Goal: Check status: Check status

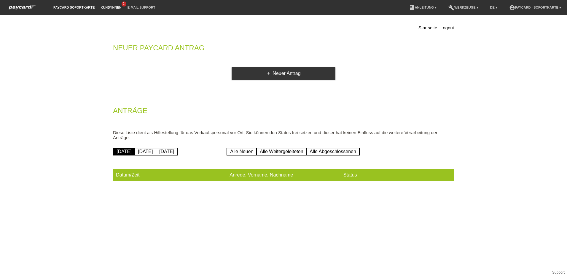
click at [117, 6] on link "Kund*innen" at bounding box center [111, 8] width 27 height 4
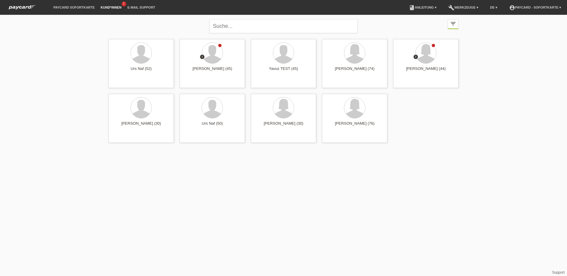
click at [106, 6] on link "Kund*innen" at bounding box center [111, 8] width 27 height 4
click at [452, 23] on icon "filter_list" at bounding box center [453, 23] width 7 height 7
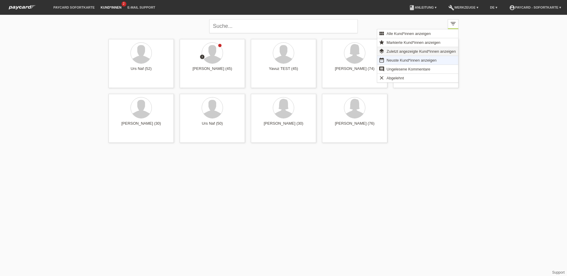
click at [431, 52] on span "Zuletzt angezeigte Kund*innen anzeigen" at bounding box center [421, 51] width 71 height 7
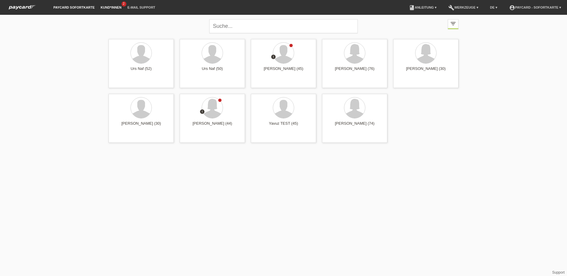
click at [72, 6] on link "paycard Sofortkarte" at bounding box center [73, 8] width 47 height 4
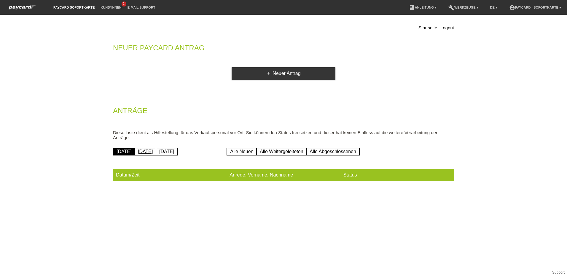
click at [151, 151] on link "Gestern" at bounding box center [145, 152] width 22 height 8
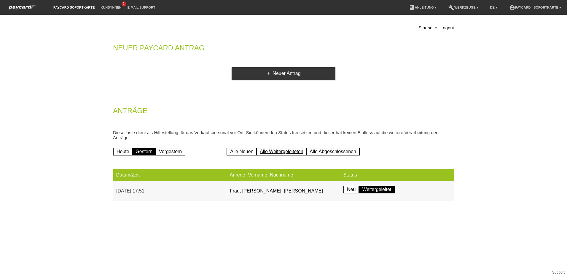
click at [295, 151] on link "Alle Weitergeleiteten" at bounding box center [281, 152] width 50 height 8
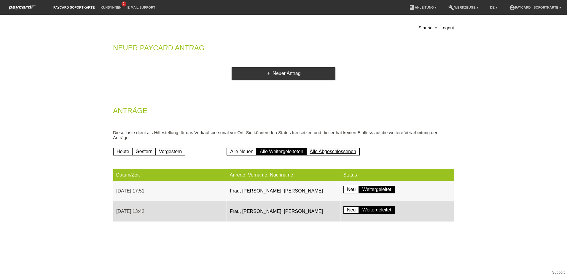
click at [323, 150] on link "Alle Abgeschlossenen" at bounding box center [333, 152] width 54 height 8
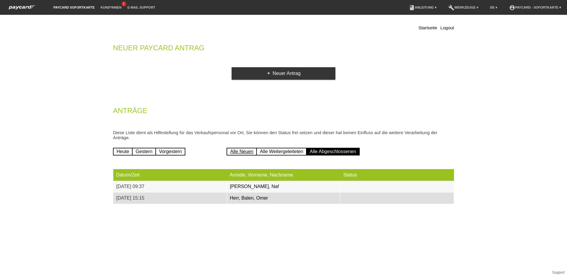
click at [239, 152] on link "Alle Neuen" at bounding box center [242, 152] width 30 height 8
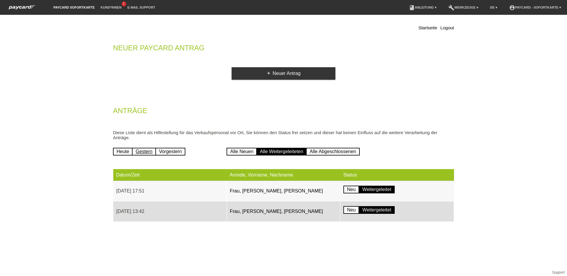
click at [146, 153] on link "Gestern" at bounding box center [144, 152] width 24 height 8
